Goal: Navigation & Orientation: Find specific page/section

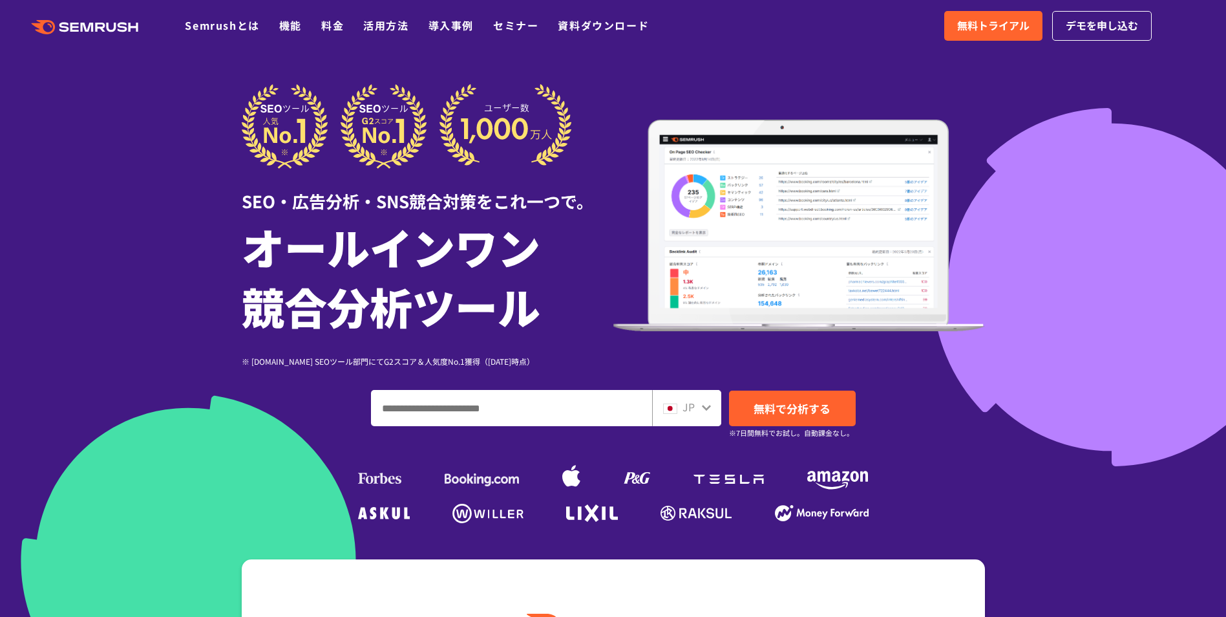
click at [88, 13] on div ".cls {fill: #FF642D;} .cls {fill: #FF642D;} Semrushとは 機能 料金 活用方法 導入事例 セミナー 資料ダウ…" at bounding box center [613, 25] width 1226 height 39
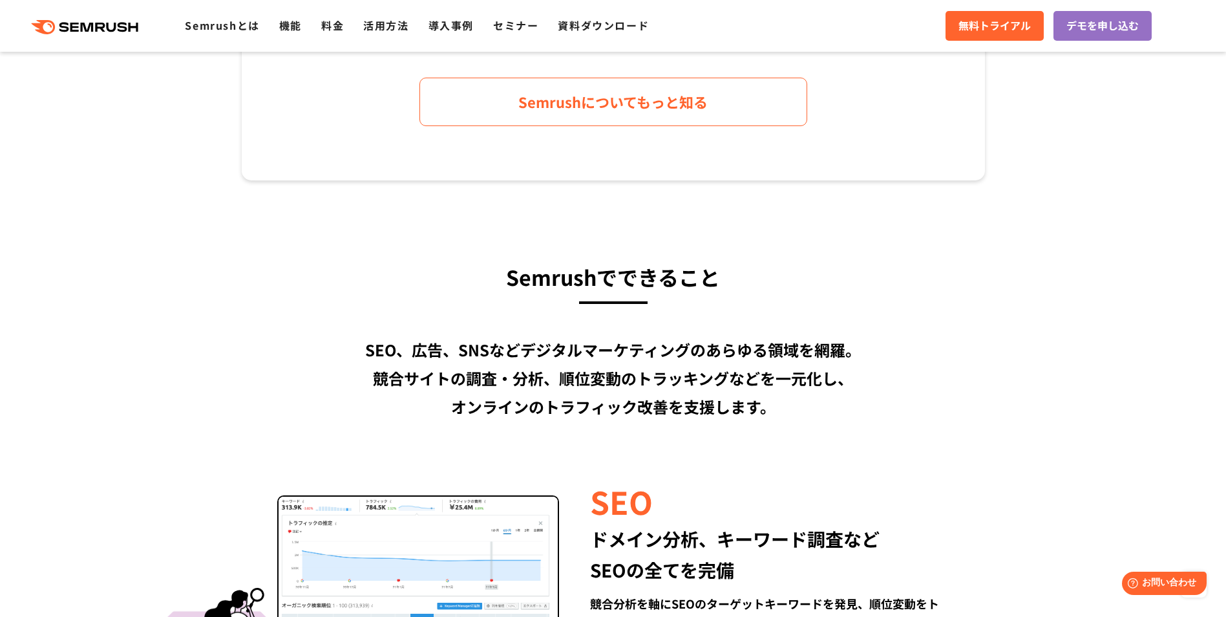
scroll to position [103, 0]
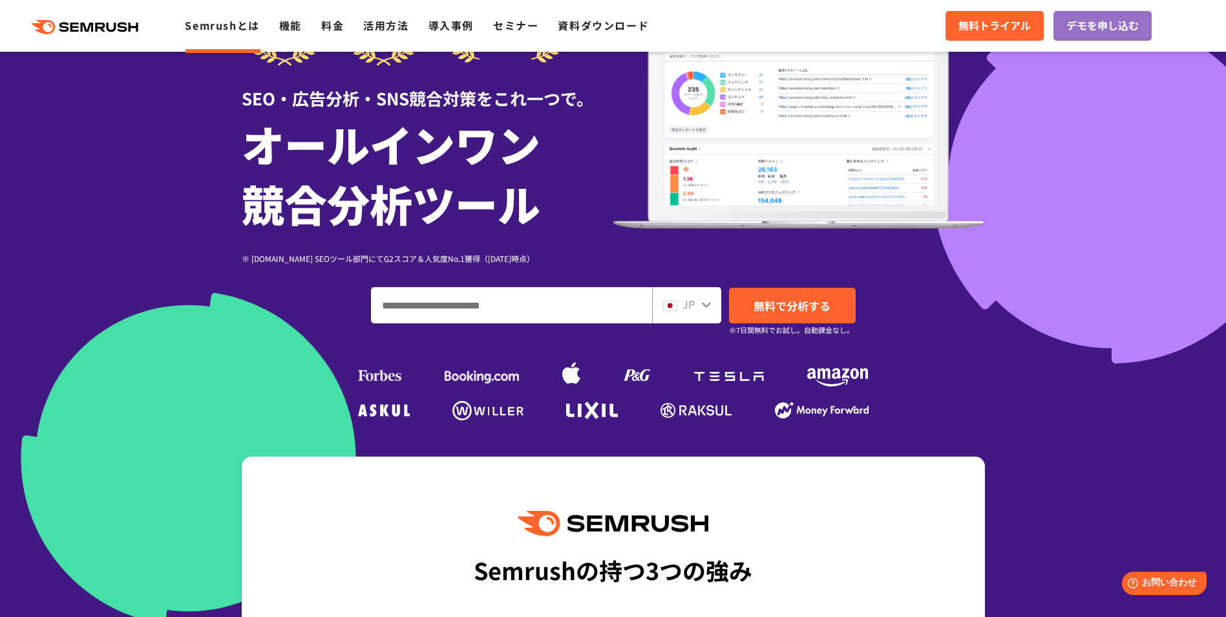
click at [219, 18] on link "Semrushとは" at bounding box center [222, 25] width 74 height 16
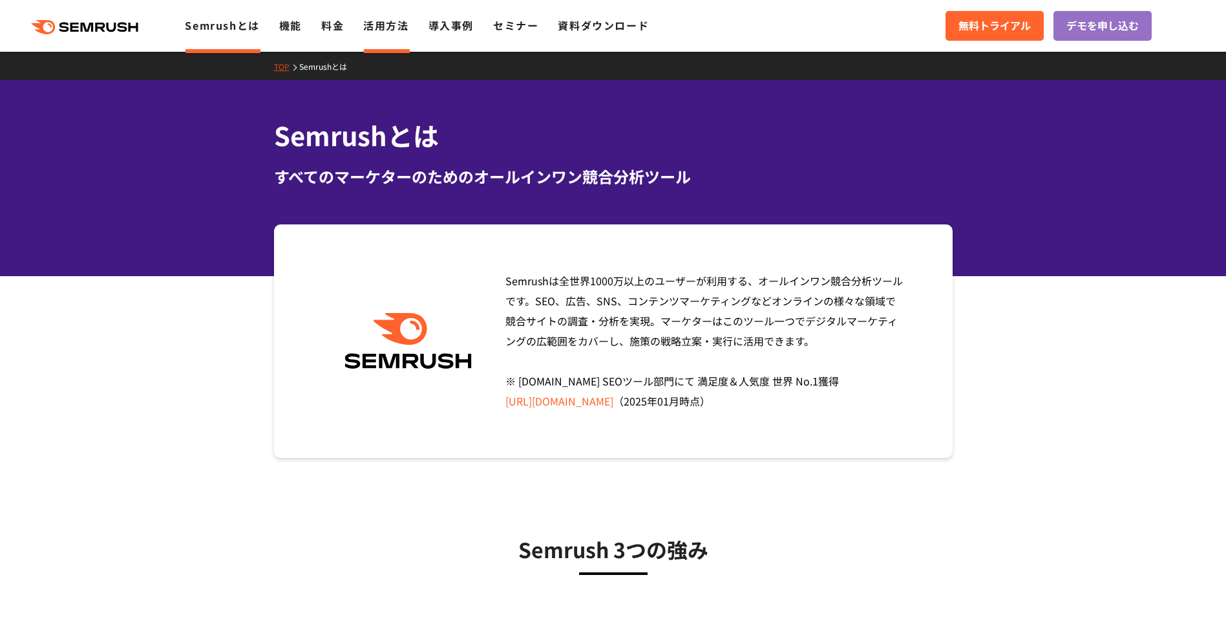
click at [379, 22] on link "活用方法" at bounding box center [385, 25] width 45 height 16
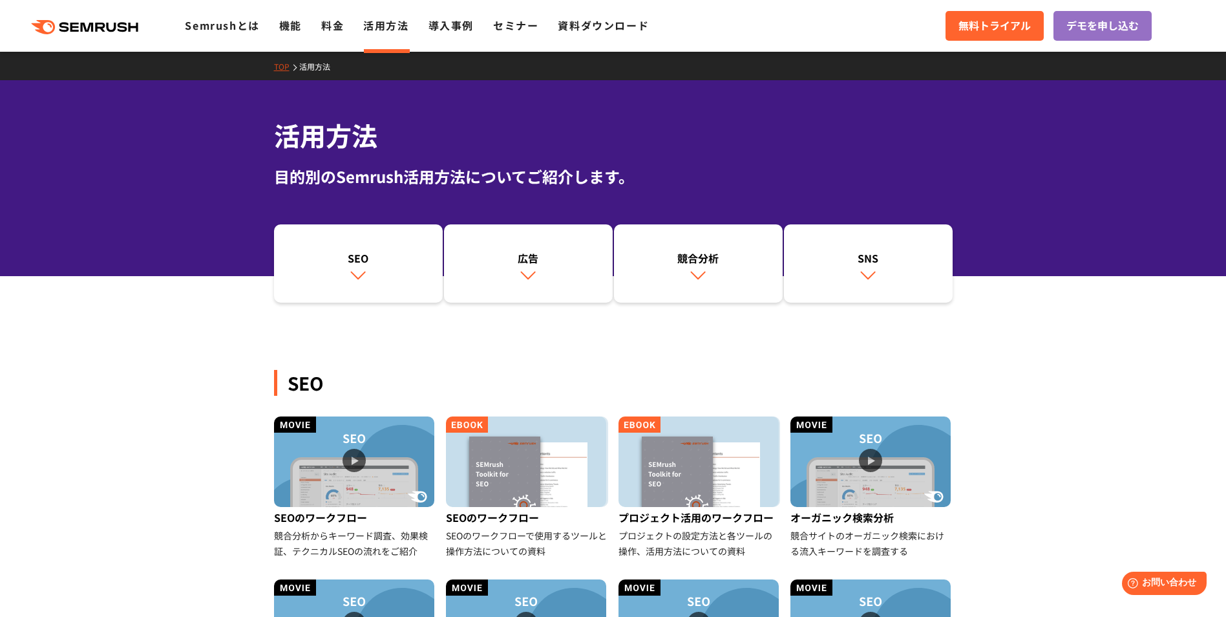
click at [65, 19] on link ".cls {fill: #FF642D;}" at bounding box center [86, 25] width 146 height 17
